Goal: Information Seeking & Learning: Learn about a topic

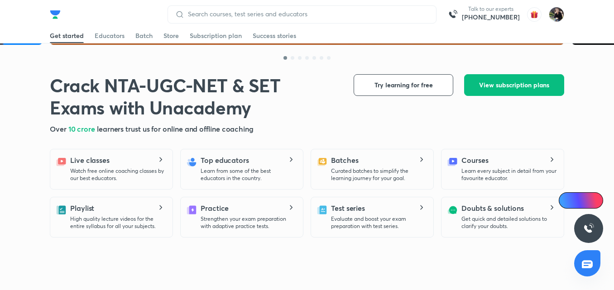
scroll to position [344, 0]
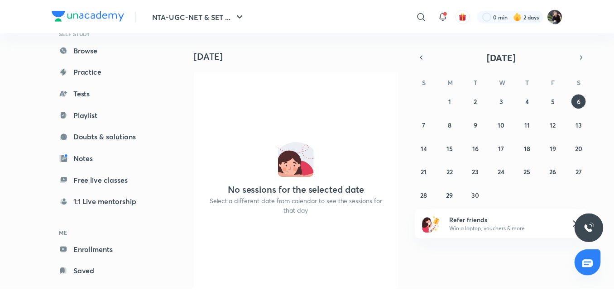
scroll to position [74, 0]
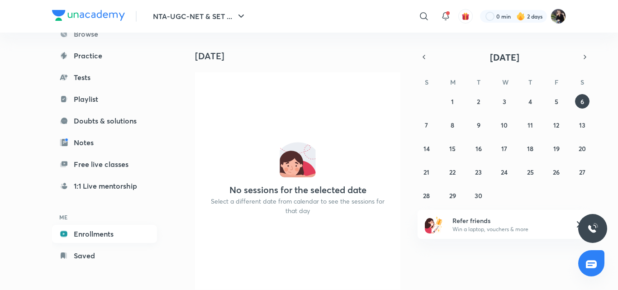
click at [90, 237] on link "Enrollments" at bounding box center [104, 234] width 105 height 18
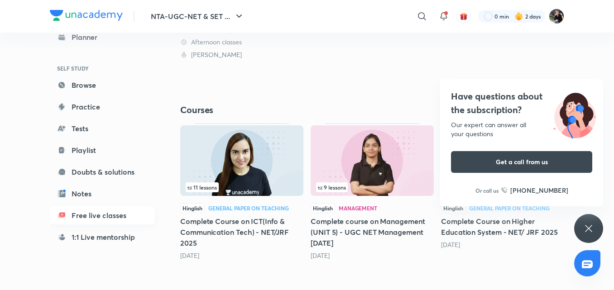
scroll to position [243, 0]
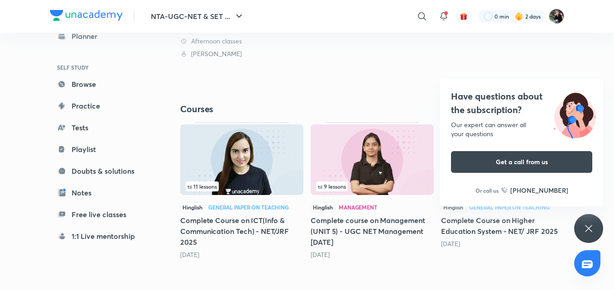
click at [474, 96] on h4 "Have questions about the subscription?" at bounding box center [521, 103] width 141 height 27
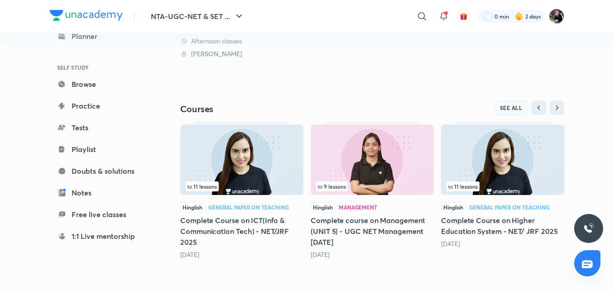
click at [520, 108] on span "SEE ALL" at bounding box center [511, 108] width 23 height 6
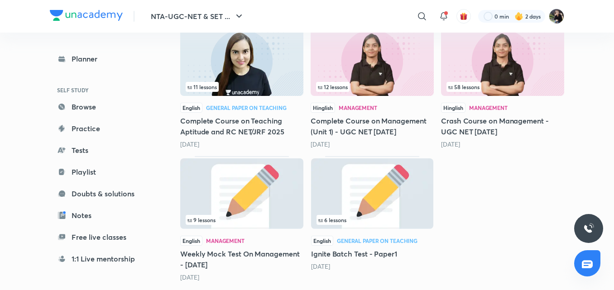
scroll to position [724, 0]
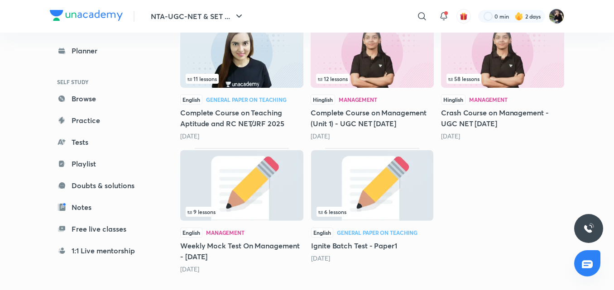
click at [283, 43] on img at bounding box center [241, 52] width 123 height 71
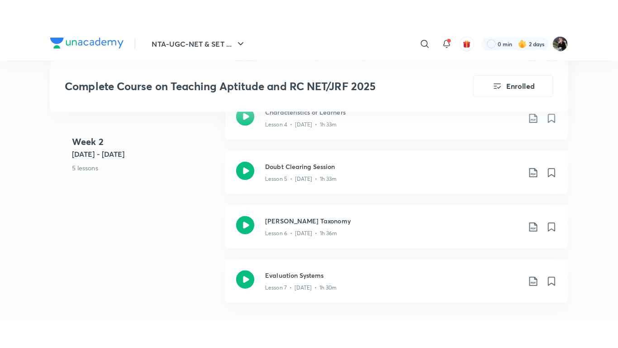
scroll to position [778, 0]
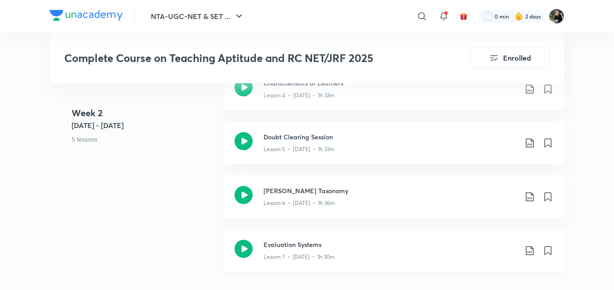
click at [286, 252] on div "Lesson 7 • [DATE] • 1h 30m" at bounding box center [389, 255] width 253 height 12
